Goal: Task Accomplishment & Management: Manage account settings

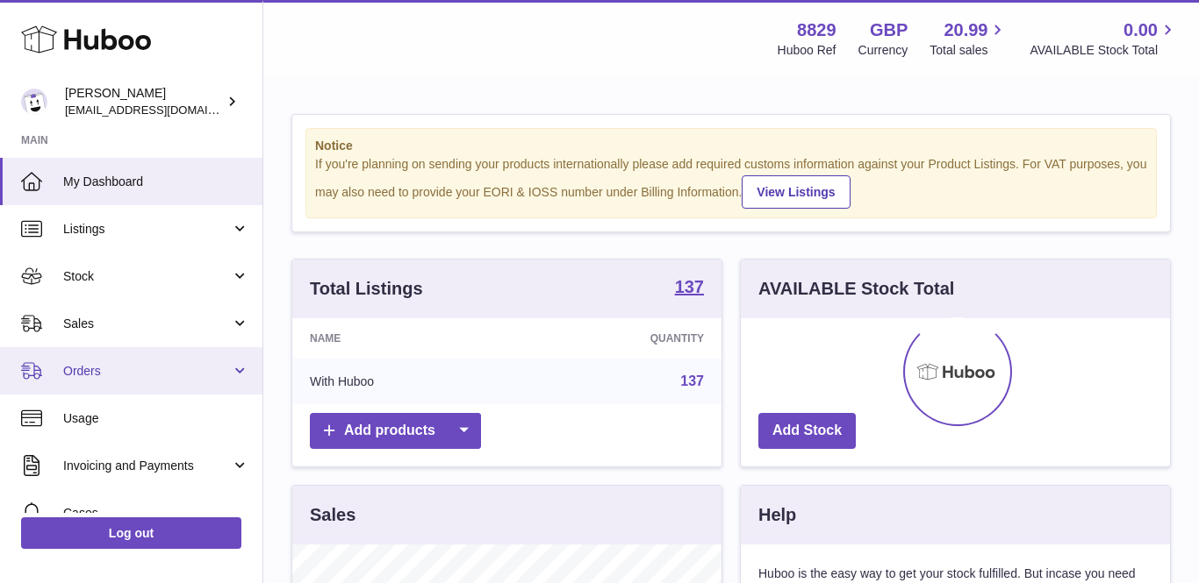
scroll to position [274, 429]
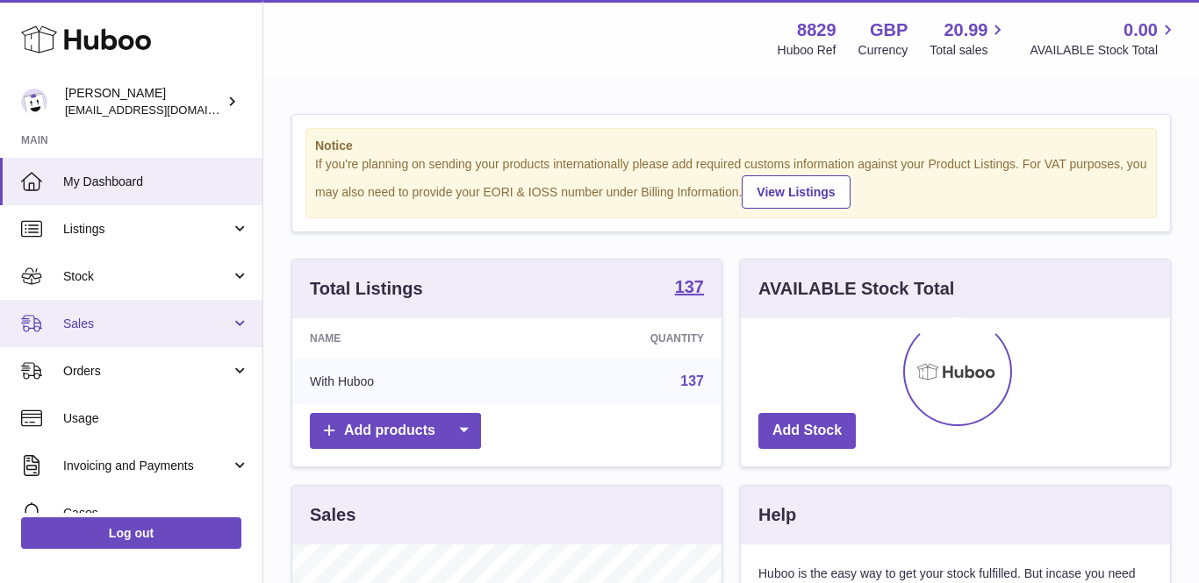
click at [116, 325] on span "Sales" at bounding box center [147, 324] width 168 height 17
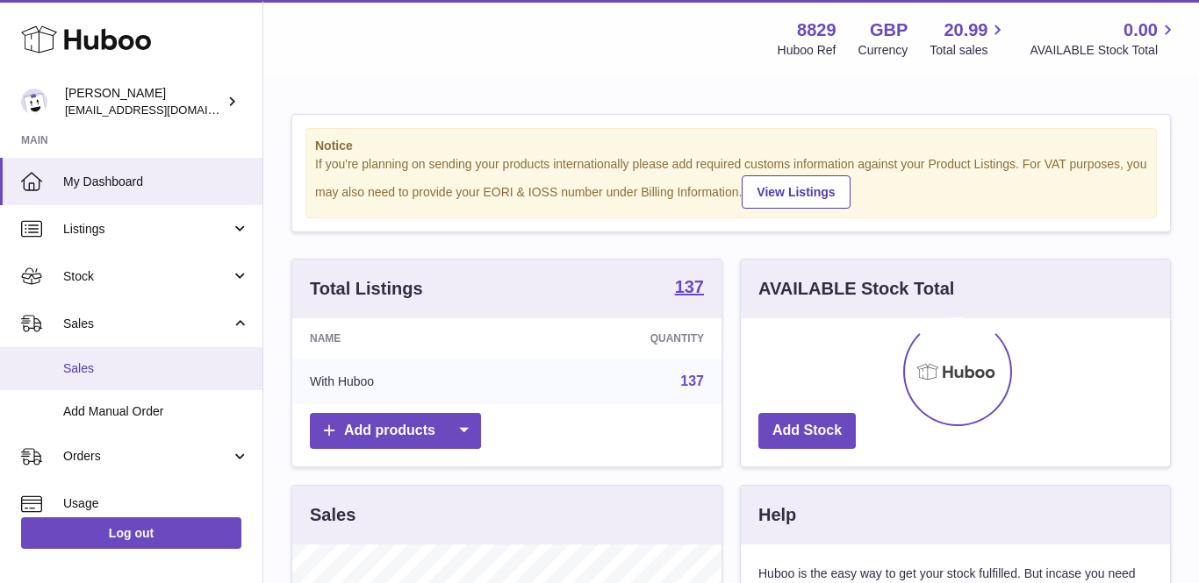
click at [115, 367] on span "Sales" at bounding box center [156, 369] width 186 height 17
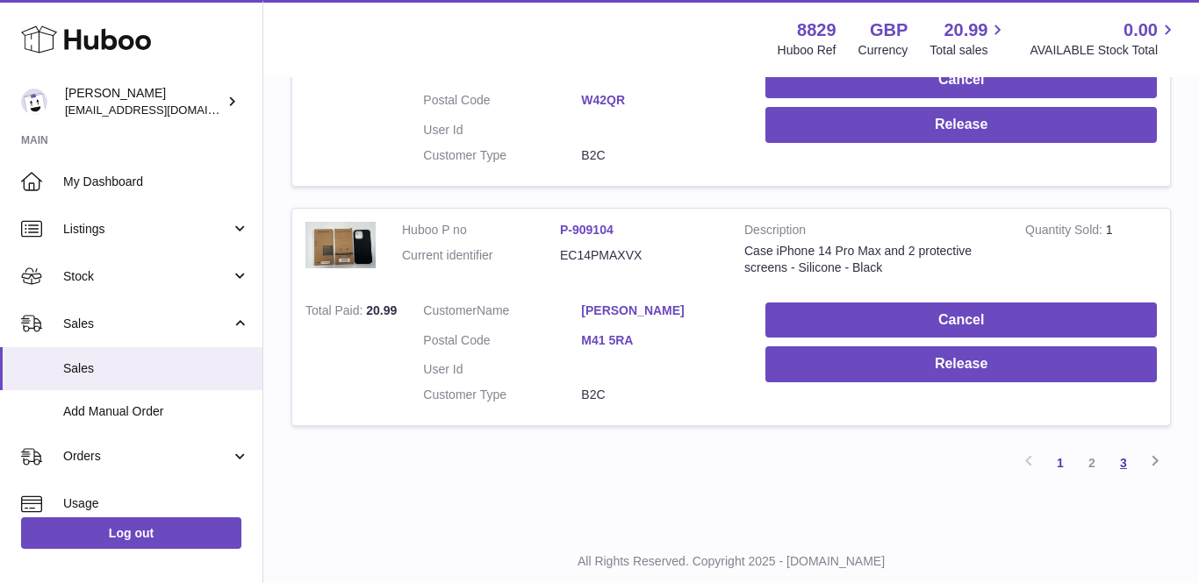
click at [1115, 447] on link "3" at bounding box center [1123, 463] width 32 height 32
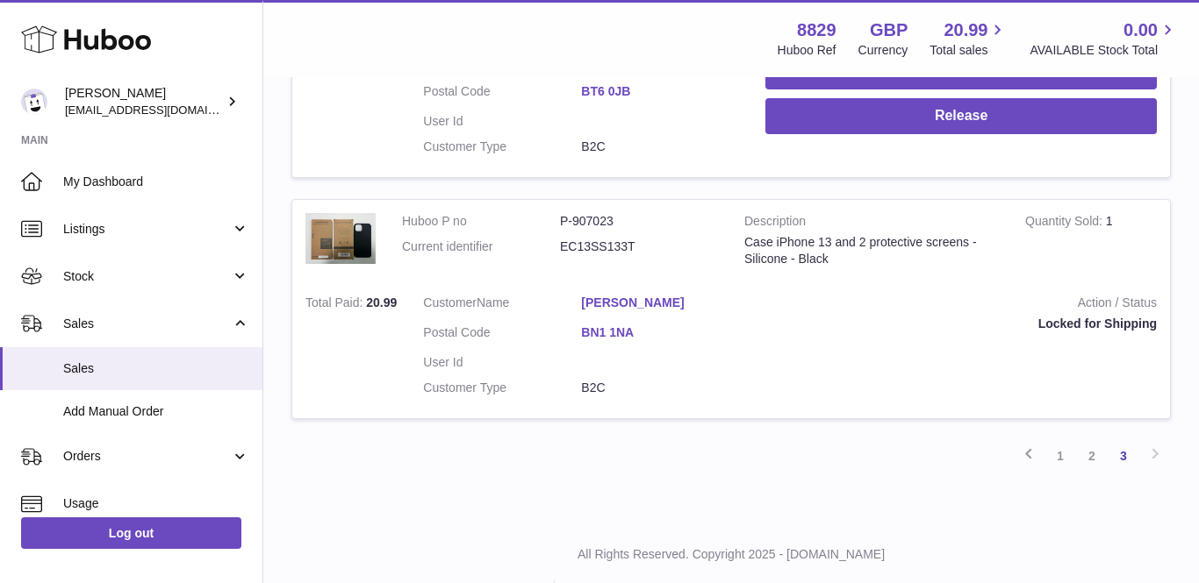
scroll to position [2199, 0]
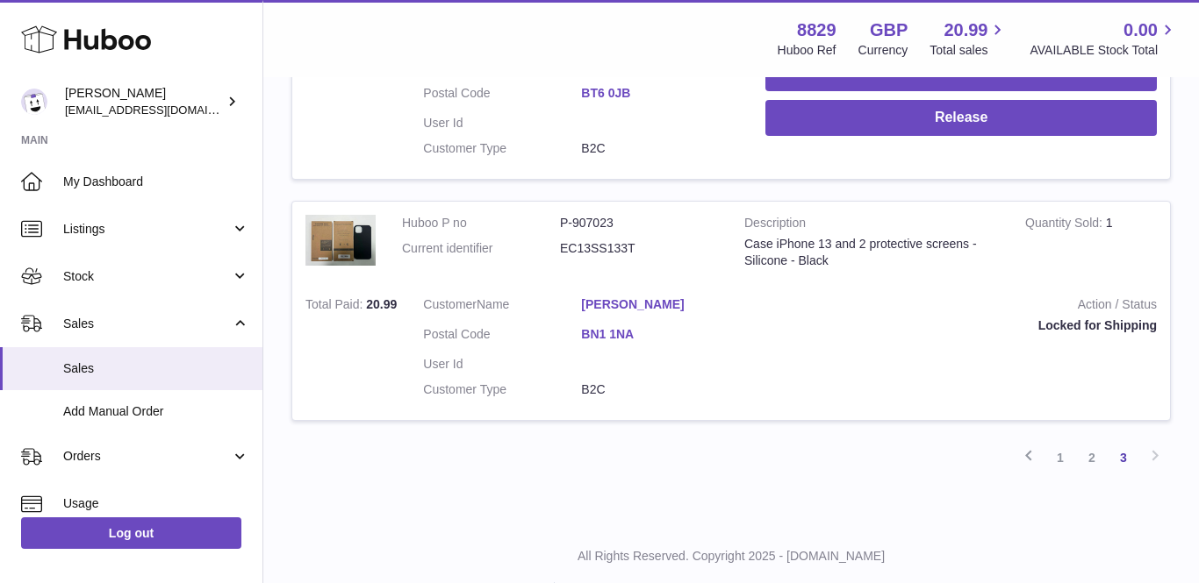
click at [641, 297] on link "[PERSON_NAME]" at bounding box center [660, 305] width 158 height 17
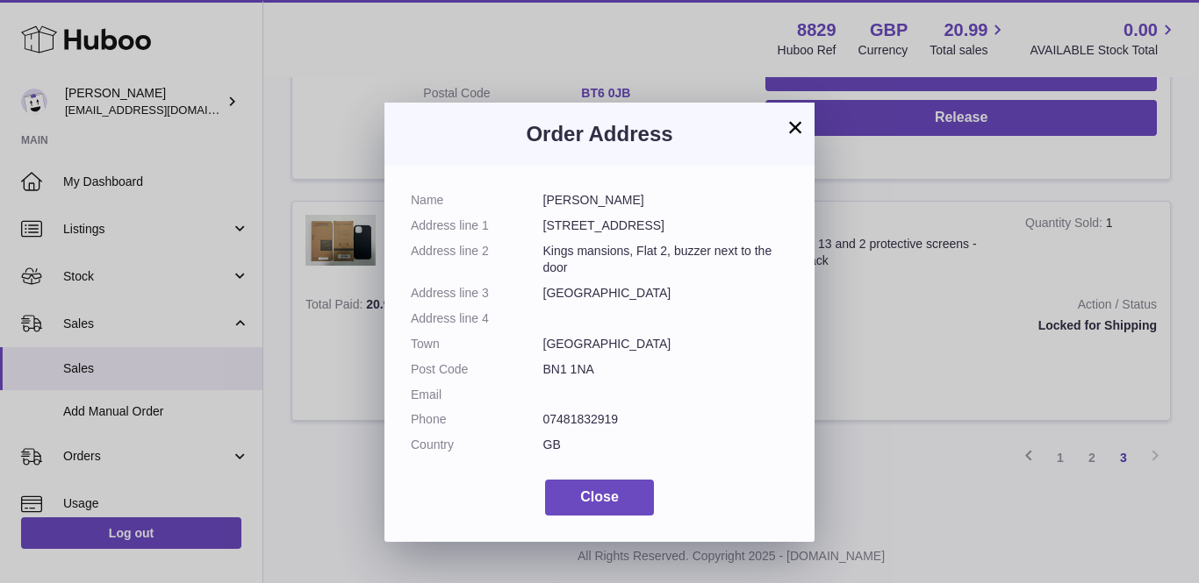
click at [798, 125] on button "×" at bounding box center [794, 127] width 21 height 21
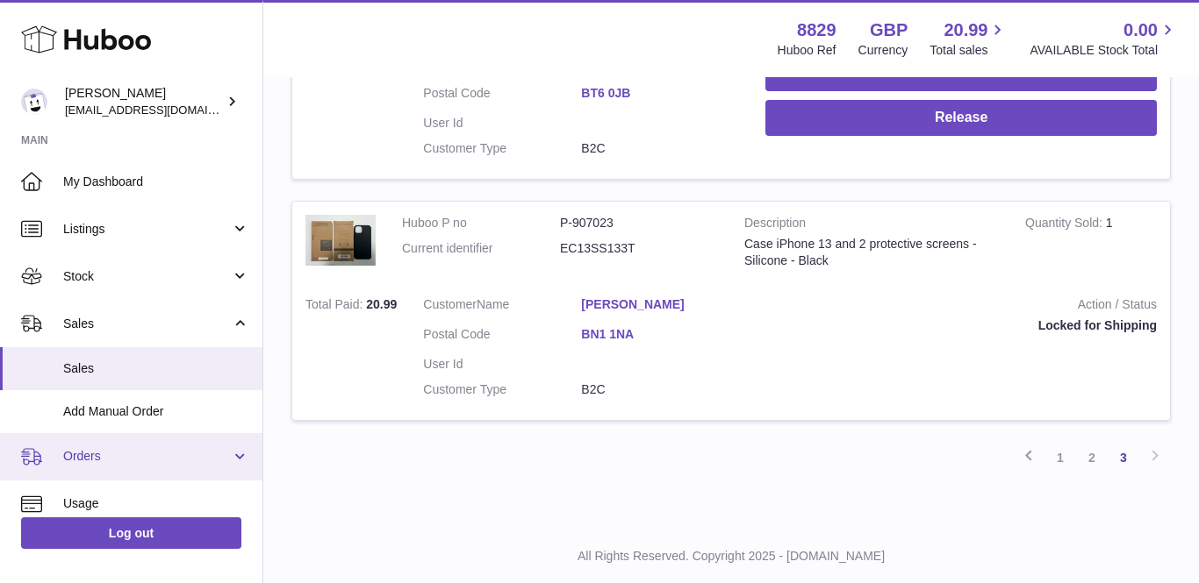
click at [97, 455] on span "Orders" at bounding box center [147, 456] width 168 height 17
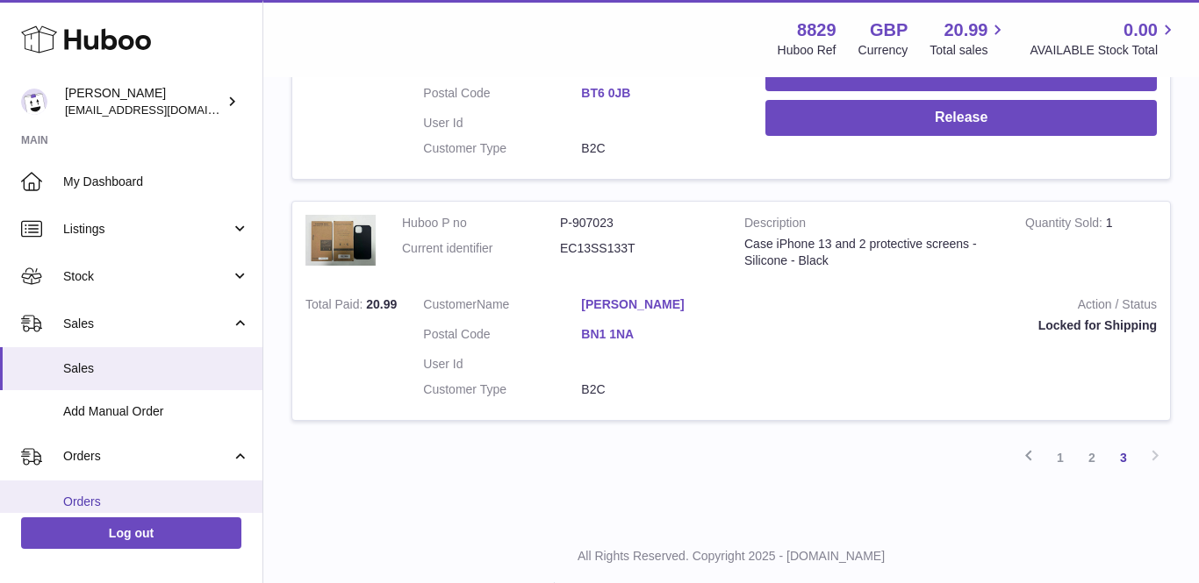
click at [90, 505] on span "Orders" at bounding box center [156, 502] width 186 height 17
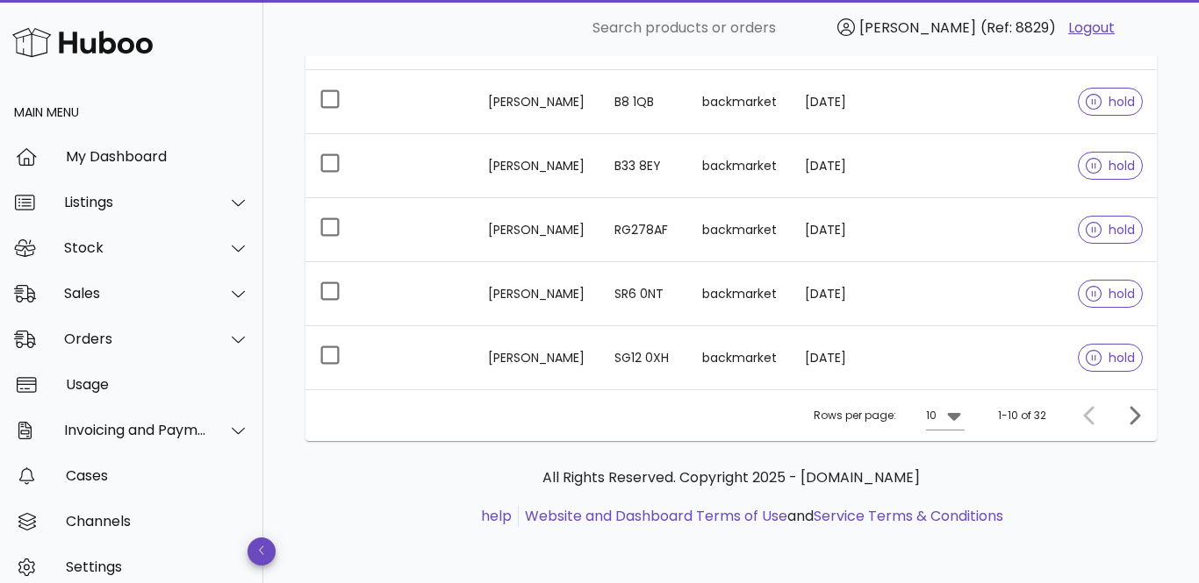
scroll to position [571, 0]
click at [957, 417] on icon at bounding box center [953, 417] width 13 height 8
click at [954, 476] on div "25" at bounding box center [950, 471] width 18 height 17
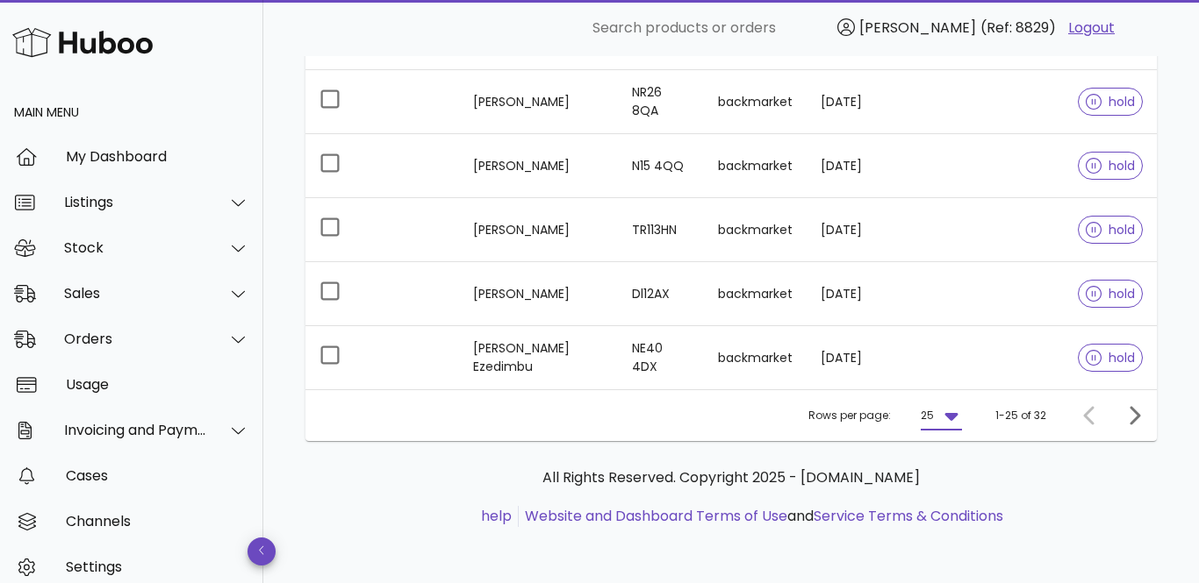
scroll to position [1532, 0]
click at [1133, 415] on icon "Next page" at bounding box center [1133, 415] width 21 height 21
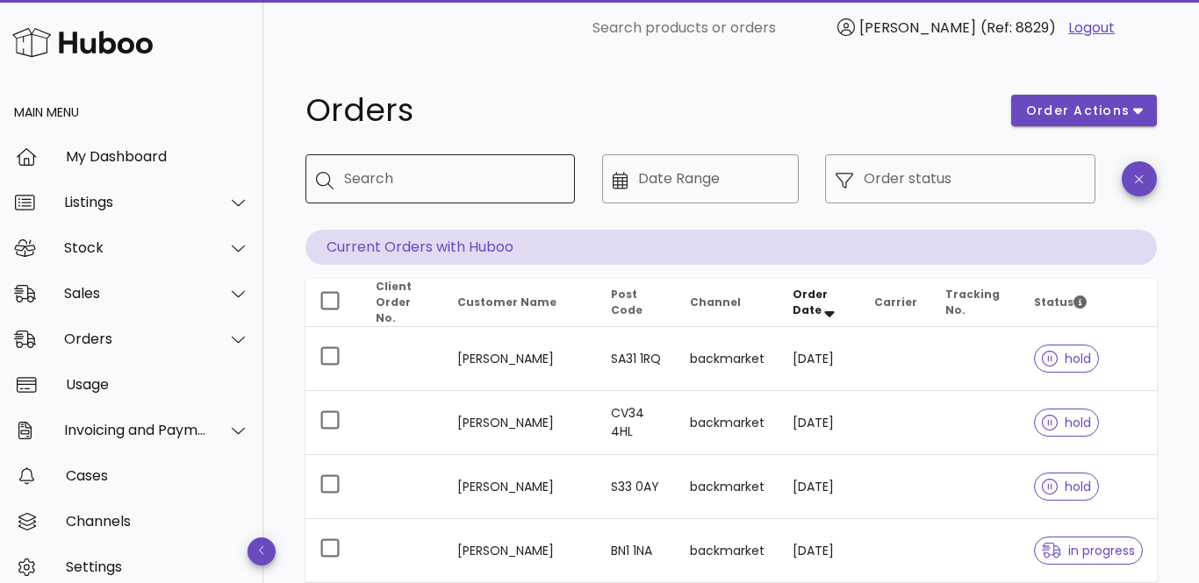
click at [376, 188] on input "Search" at bounding box center [452, 179] width 217 height 28
paste input "**********"
type input "**********"
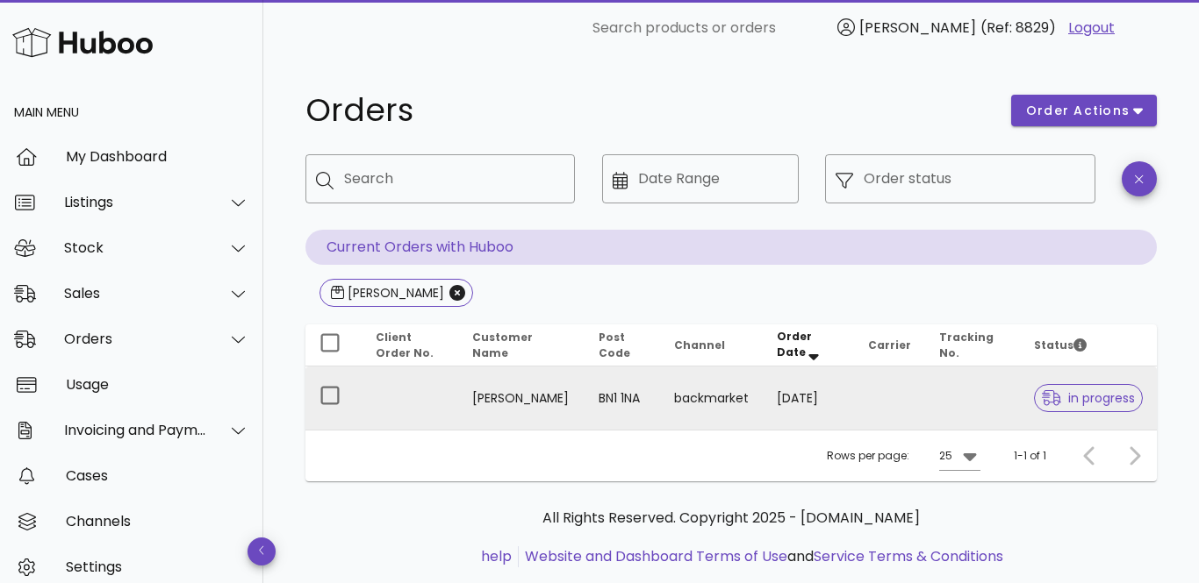
click at [507, 397] on td "[PERSON_NAME]" at bounding box center [521, 398] width 126 height 63
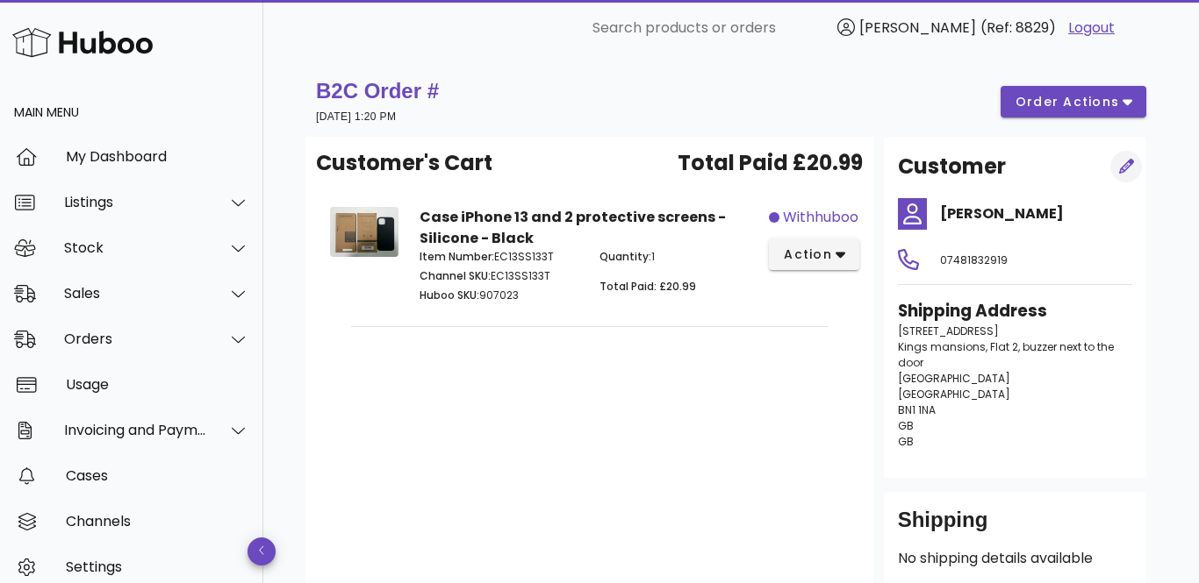
click at [1129, 166] on icon "button" at bounding box center [1127, 167] width 16 height 16
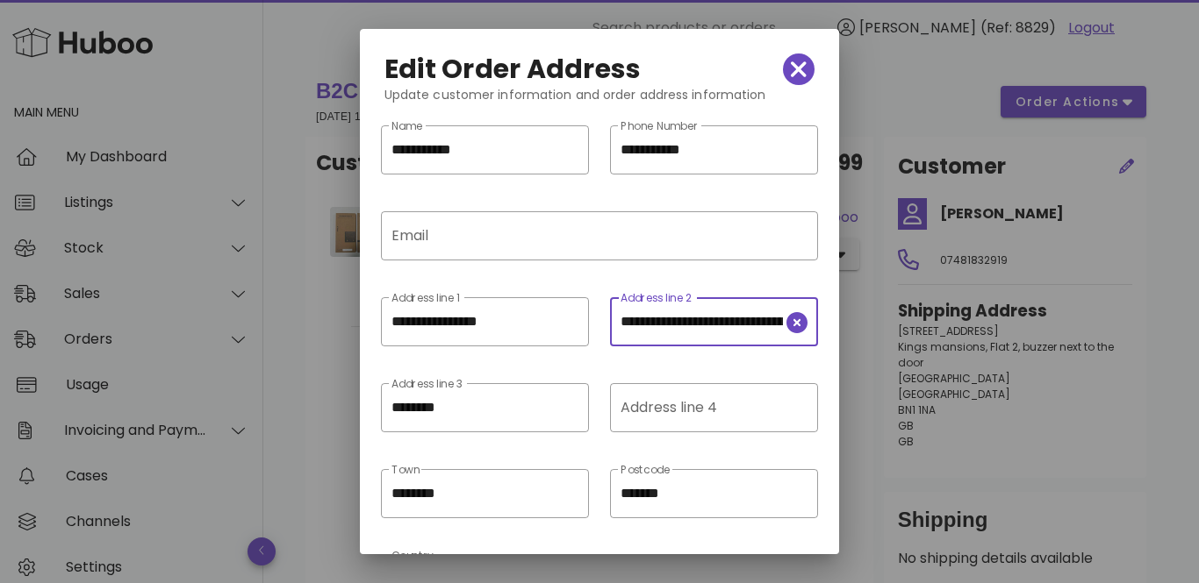
drag, startPoint x: 774, startPoint y: 324, endPoint x: 748, endPoint y: 324, distance: 26.3
click at [748, 324] on input "**********" at bounding box center [701, 322] width 162 height 28
click at [792, 326] on icon "clear icon" at bounding box center [796, 322] width 21 height 21
drag, startPoint x: 526, startPoint y: 323, endPoint x: 214, endPoint y: 272, distance: 316.5
paste input "**********"
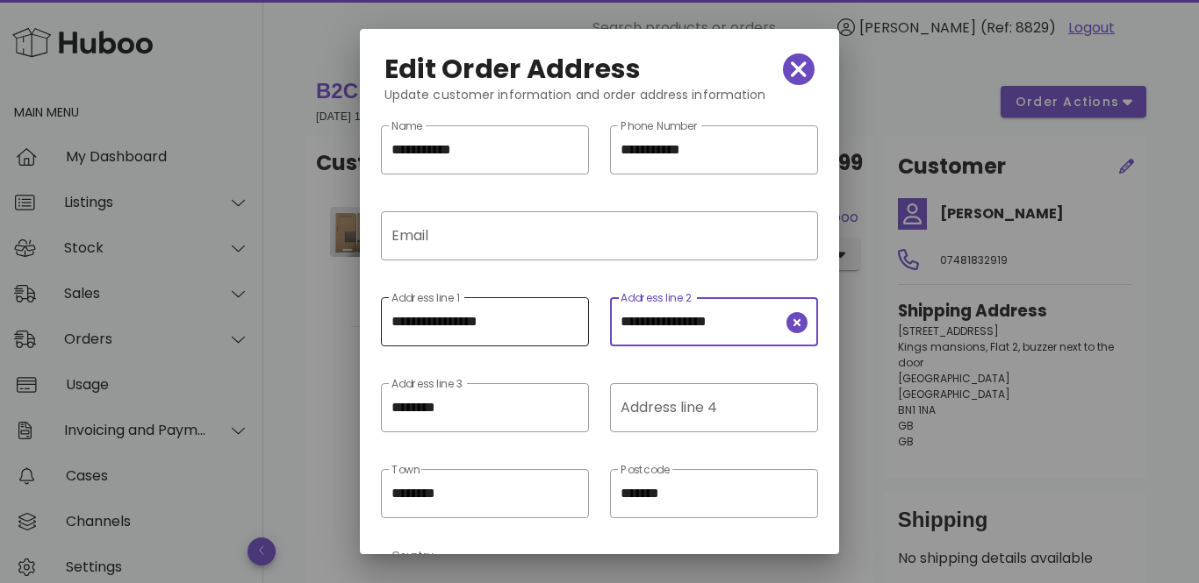
type input "**********"
drag, startPoint x: 540, startPoint y: 326, endPoint x: 202, endPoint y: 262, distance: 344.7
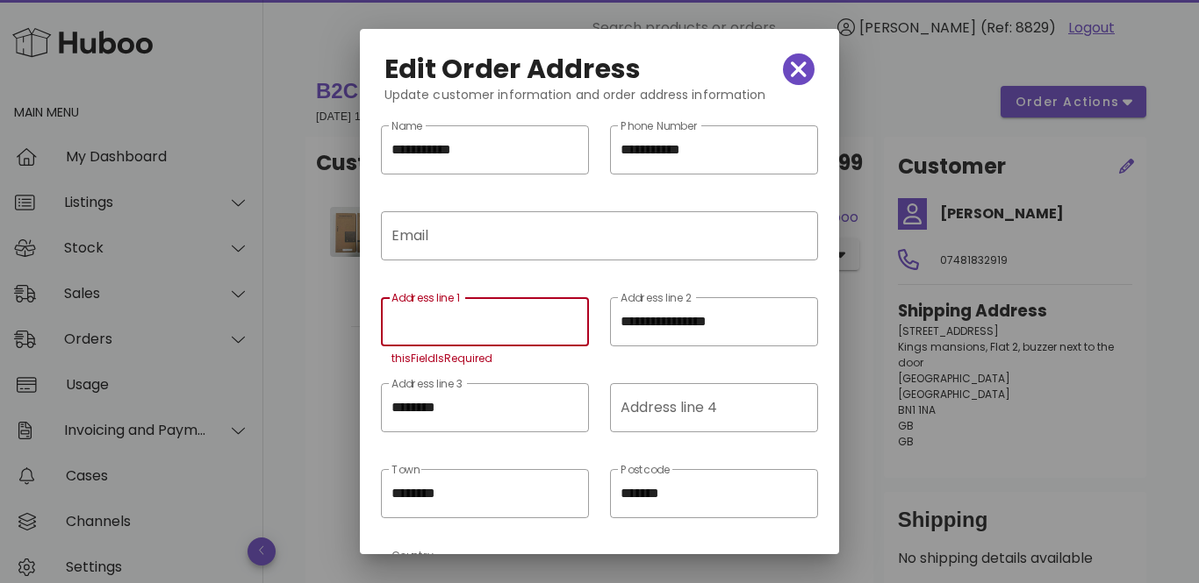
paste input "**********"
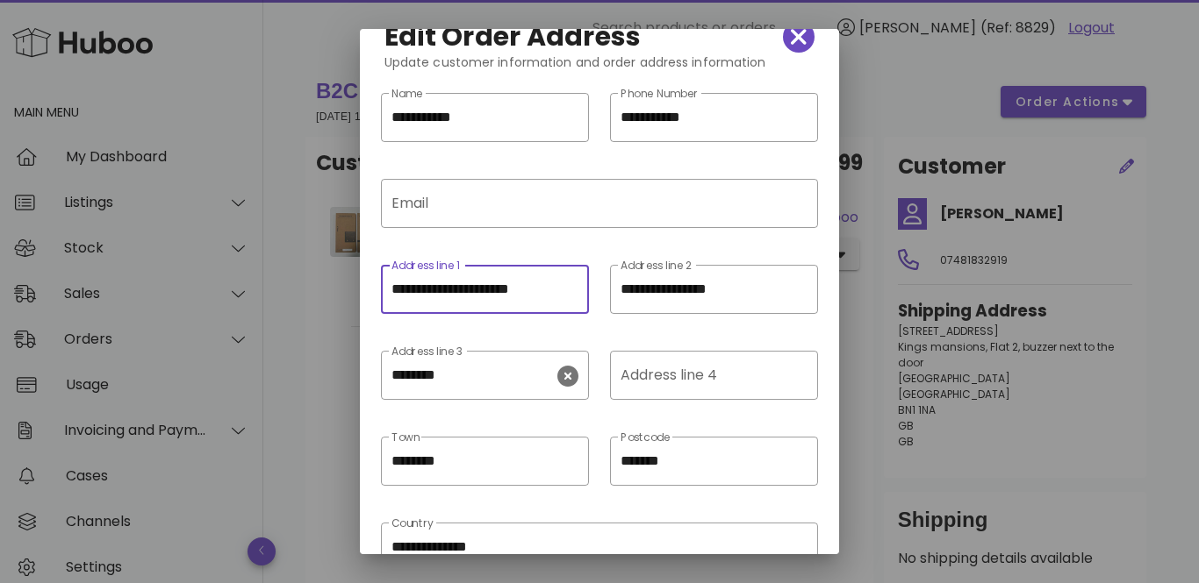
scroll to position [136, 0]
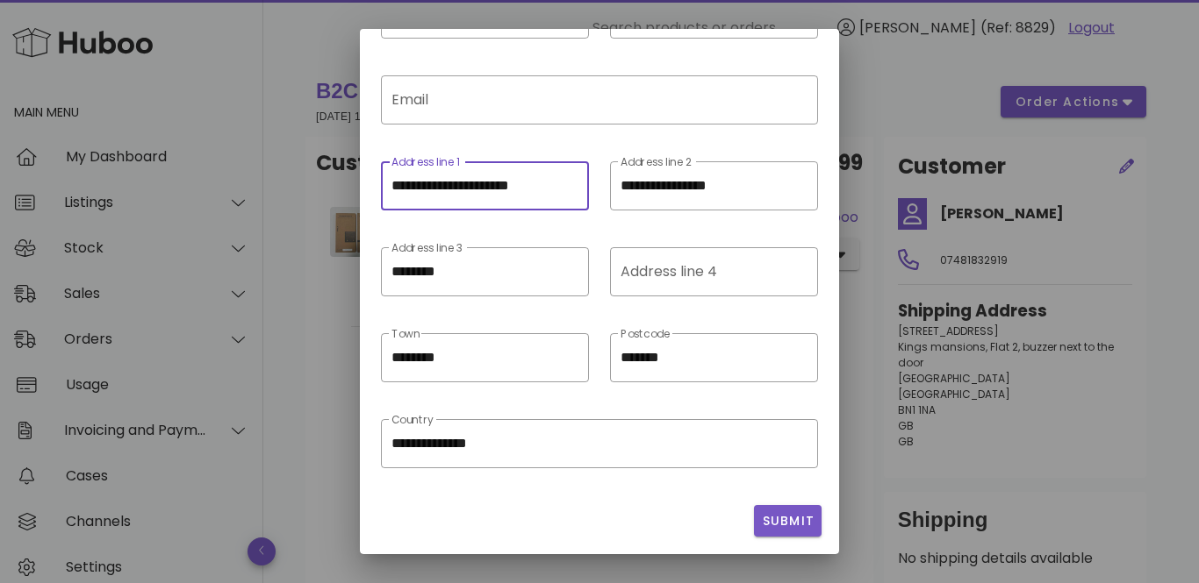
click at [794, 522] on span "Submit" at bounding box center [788, 521] width 54 height 18
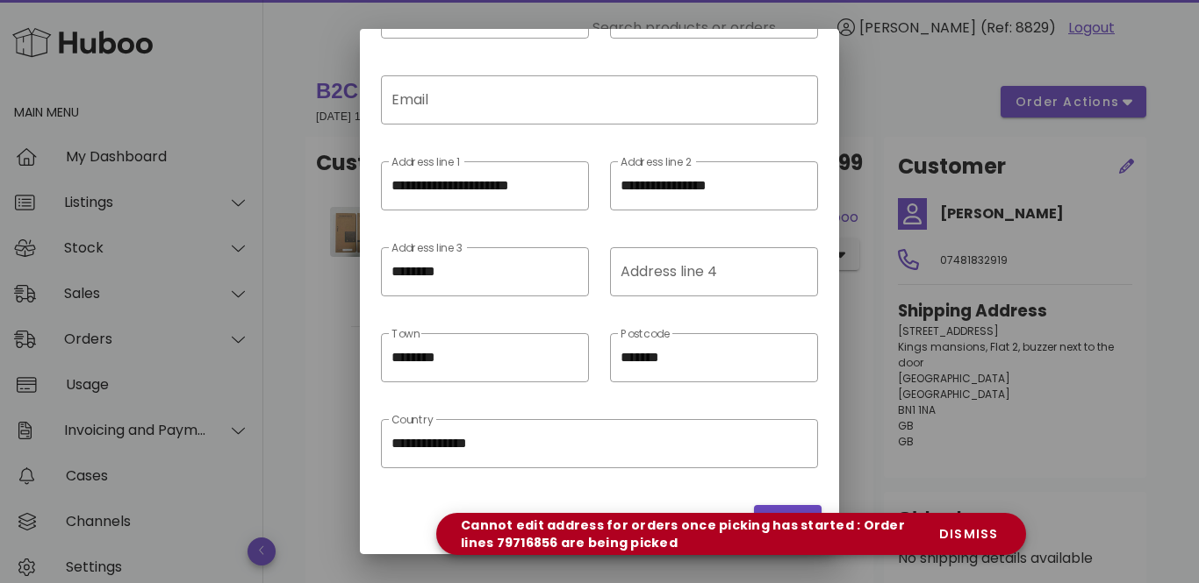
click at [794, 504] on div "Submit" at bounding box center [599, 521] width 458 height 46
click at [791, 509] on button "Submit" at bounding box center [788, 521] width 68 height 32
click at [977, 533] on span "dismiss" at bounding box center [968, 535] width 60 height 18
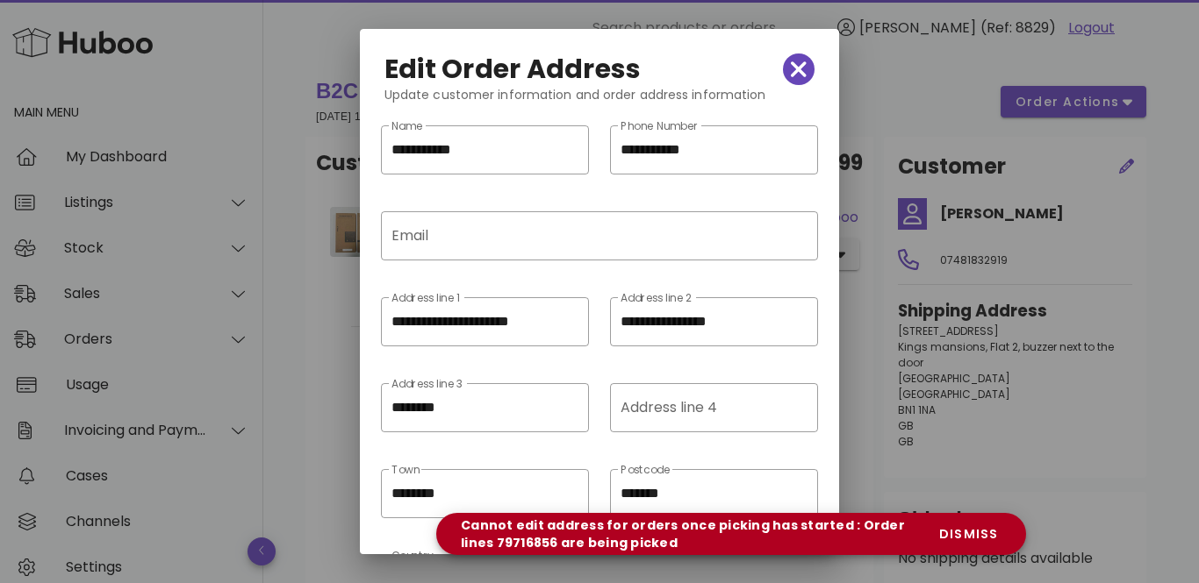
click at [798, 68] on icon "button" at bounding box center [799, 69] width 16 height 16
type input "**********"
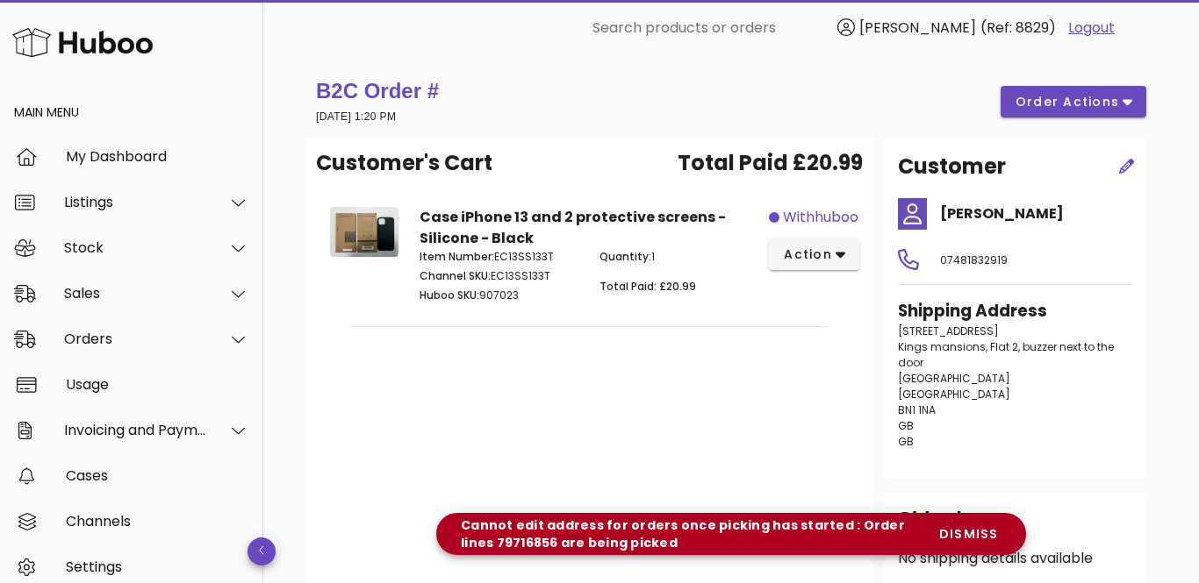
click at [629, 445] on div "Customer's Cart Total Paid £20.99 Case iPhone 13 and 2 protective screens - Sil…" at bounding box center [589, 367] width 568 height 461
click at [100, 299] on div "Sales" at bounding box center [135, 293] width 143 height 17
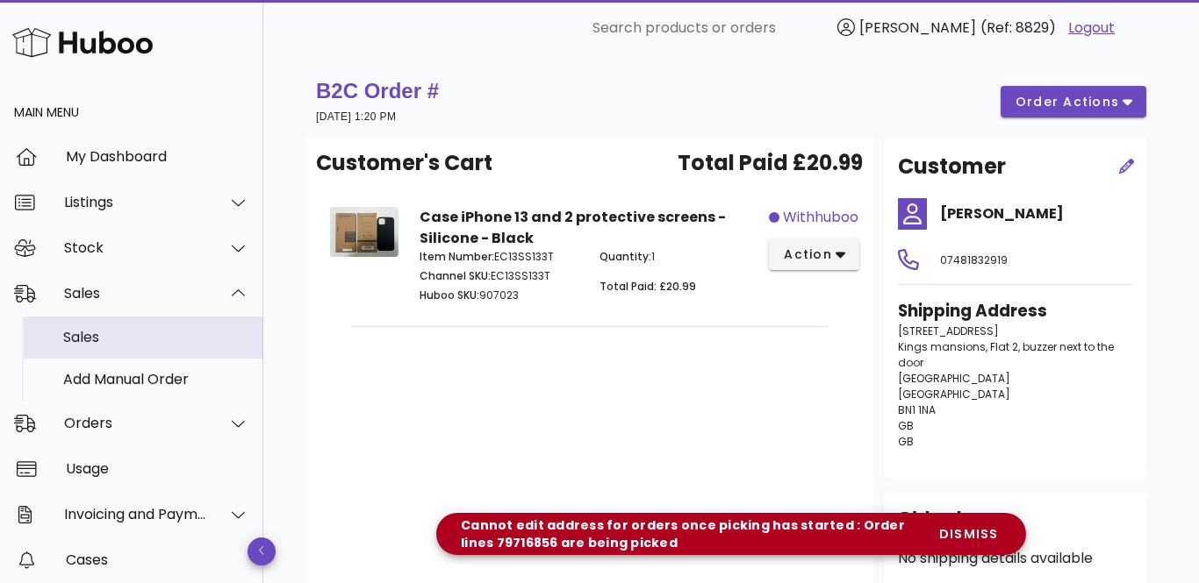
click at [94, 344] on div "Sales" at bounding box center [156, 337] width 186 height 17
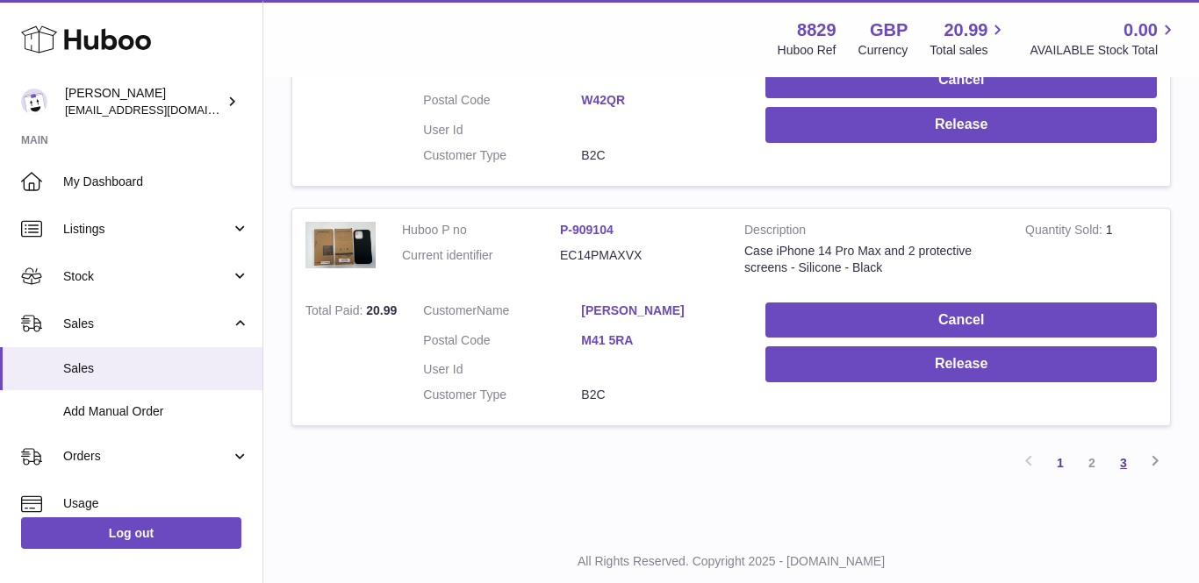
click at [1130, 447] on link "3" at bounding box center [1123, 463] width 32 height 32
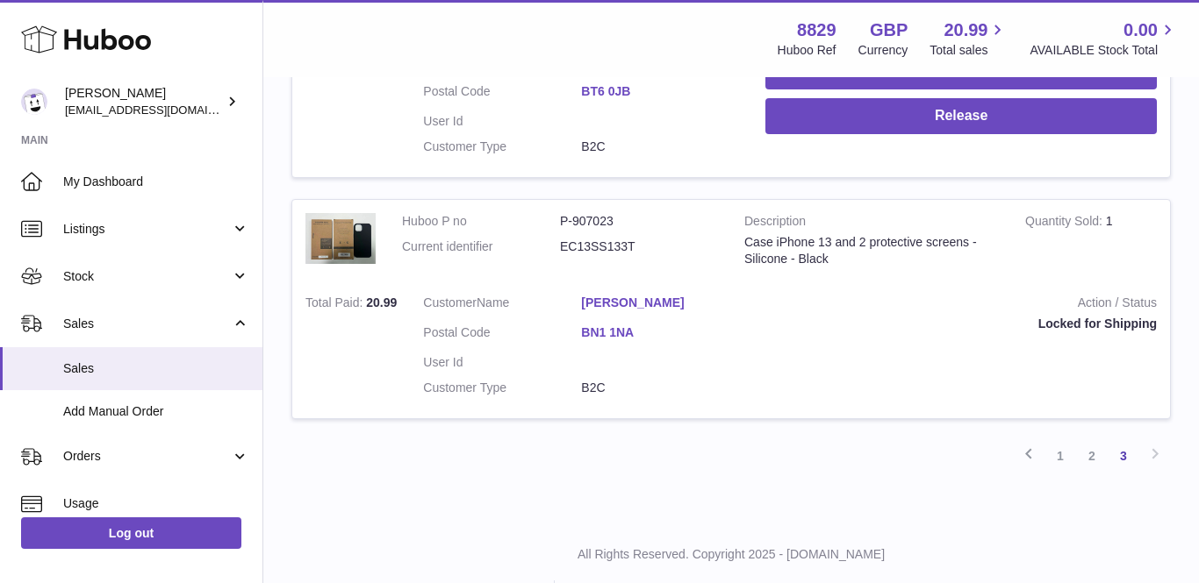
scroll to position [2199, 0]
